Goal: Task Accomplishment & Management: Manage account settings

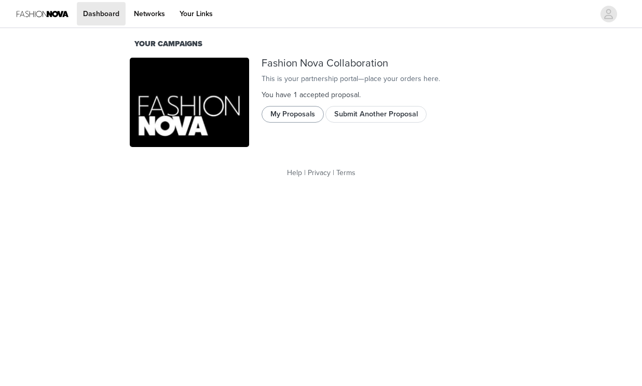
click at [281, 118] on button "My Proposals" at bounding box center [293, 114] width 62 height 17
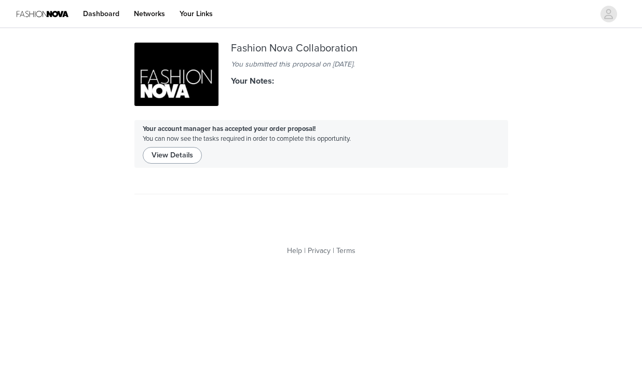
click at [167, 157] on button "View Details" at bounding box center [172, 155] width 59 height 17
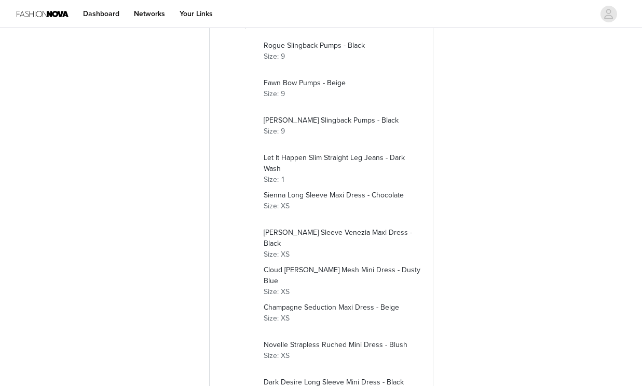
scroll to position [121, 0]
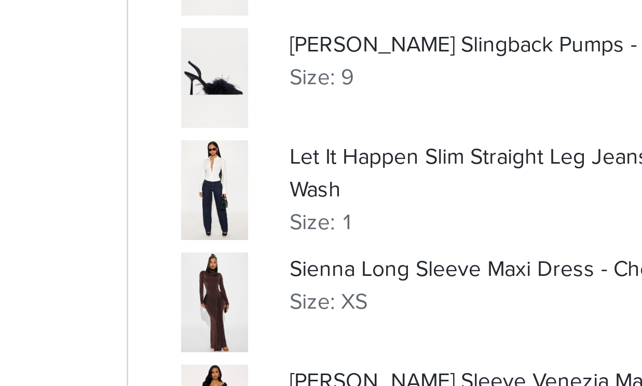
click at [222, 252] on div at bounding box center [238, 268] width 33 height 33
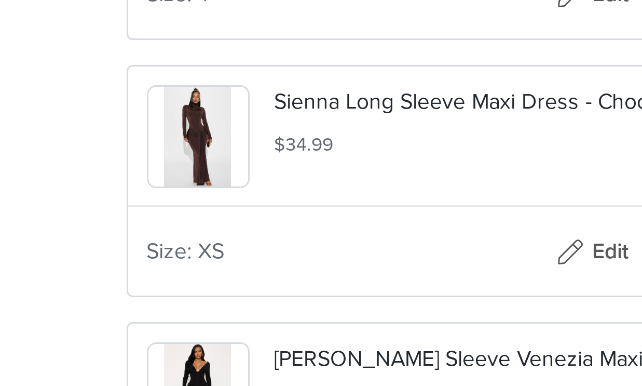
scroll to position [443, 0]
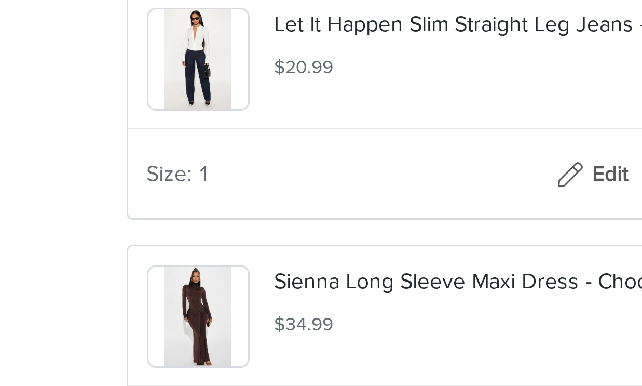
click at [222, 194] on img at bounding box center [233, 210] width 22 height 33
click at [259, 194] on p "Let It Happen Slim Straight Leg Jeans - Dark Wash" at bounding box center [343, 199] width 168 height 11
click at [222, 194] on img at bounding box center [233, 210] width 22 height 33
click at [344, 241] on button "Edit" at bounding box center [365, 249] width 42 height 17
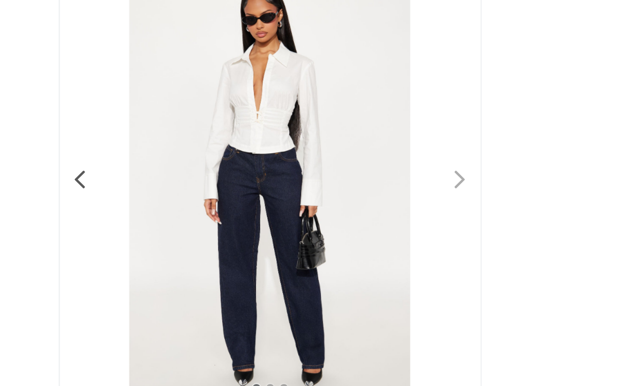
click at [411, 174] on span at bounding box center [422, 174] width 23 height 0
